Goal: Transaction & Acquisition: Subscribe to service/newsletter

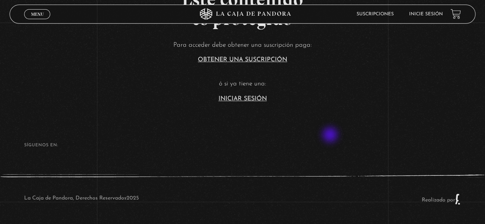
scroll to position [63, 0]
click at [246, 91] on article "Para acceder debe obtener una suscripción paga: Obtener una suscripción ó si ya…" at bounding box center [242, 70] width 485 height 62
click at [243, 99] on link "Iniciar Sesión" at bounding box center [243, 99] width 48 height 6
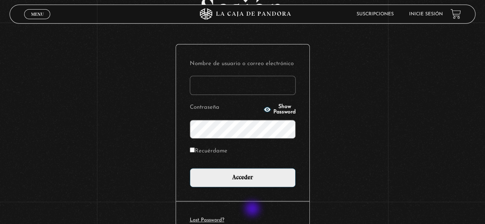
scroll to position [108, 0]
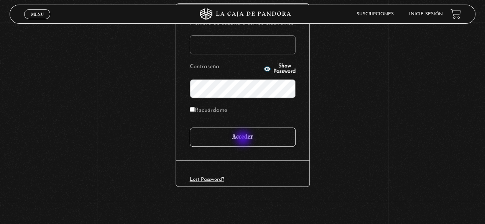
type input "[EMAIL_ADDRESS][DOMAIN_NAME]"
click at [246, 138] on input "Acceder" at bounding box center [243, 137] width 106 height 19
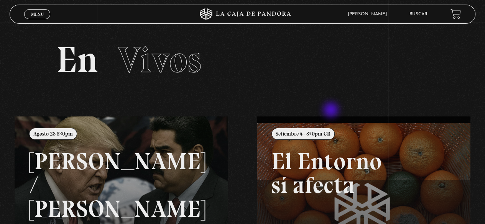
click at [334, 108] on section "En Vivos" at bounding box center [242, 70] width 485 height 94
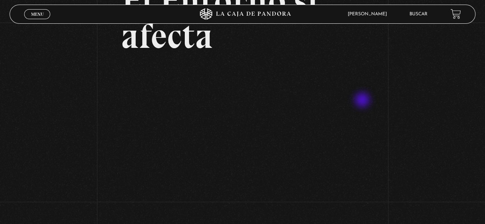
scroll to position [77, 0]
drag, startPoint x: 55, startPoint y: 203, endPoint x: 61, endPoint y: 205, distance: 6.3
click at [56, 204] on div "Volver Setiembre 4 - 830pm CR El Entorno sí afecta" at bounding box center [242, 80] width 485 height 271
drag, startPoint x: 31, startPoint y: 218, endPoint x: 67, endPoint y: 207, distance: 37.2
